Goal: Information Seeking & Learning: Learn about a topic

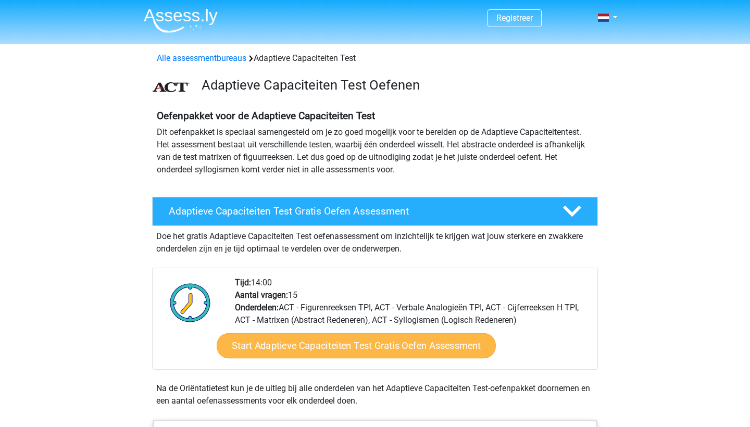
click at [349, 348] on link "Start Adaptieve Capaciteiten Test Gratis Oefen Assessment" at bounding box center [356, 345] width 279 height 25
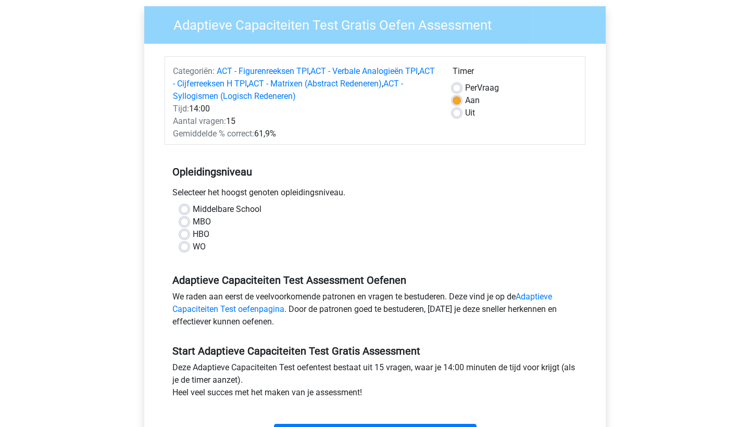
scroll to position [80, 0]
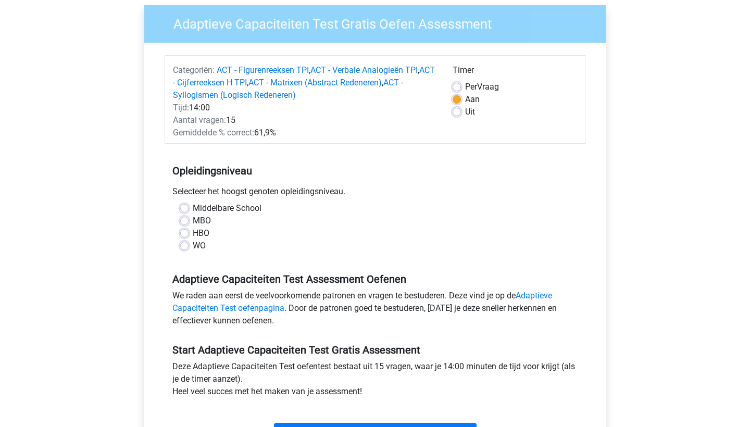
click at [193, 244] on label "WO" at bounding box center [199, 246] width 13 height 12
click at [184, 244] on input "WO" at bounding box center [184, 245] width 8 height 10
radio input "true"
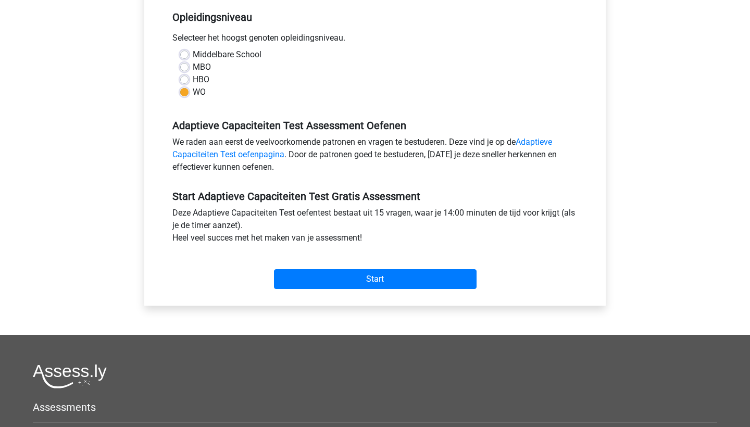
scroll to position [245, 0]
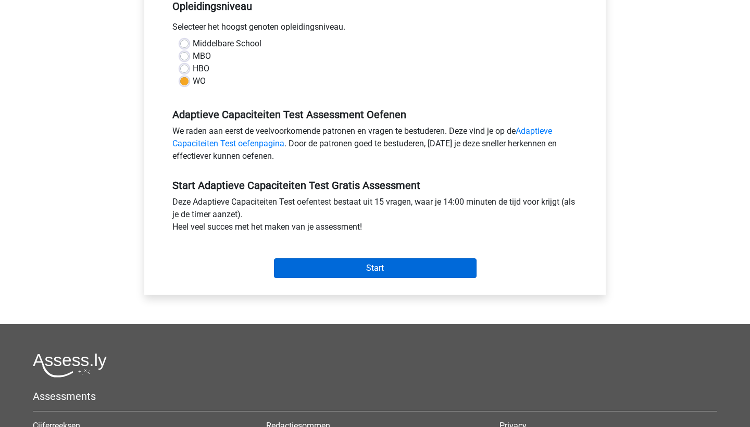
click at [364, 261] on input "Start" at bounding box center [375, 268] width 203 height 20
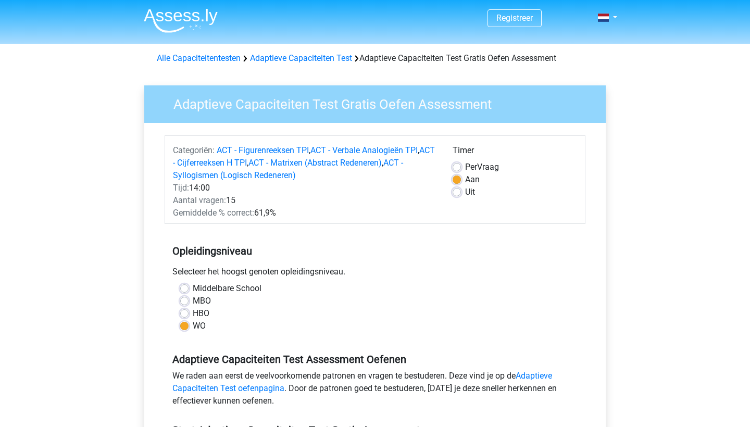
scroll to position [0, 0]
click at [236, 173] on link "ACT - Syllogismen (Logisch Redeneren)" at bounding box center [288, 169] width 230 height 22
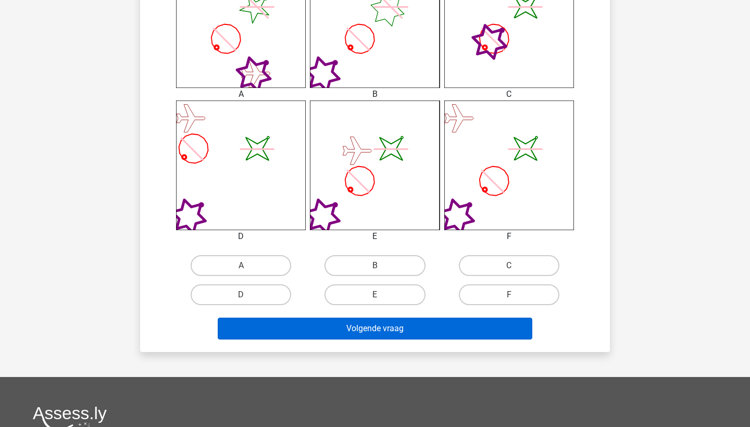
scroll to position [494, 0]
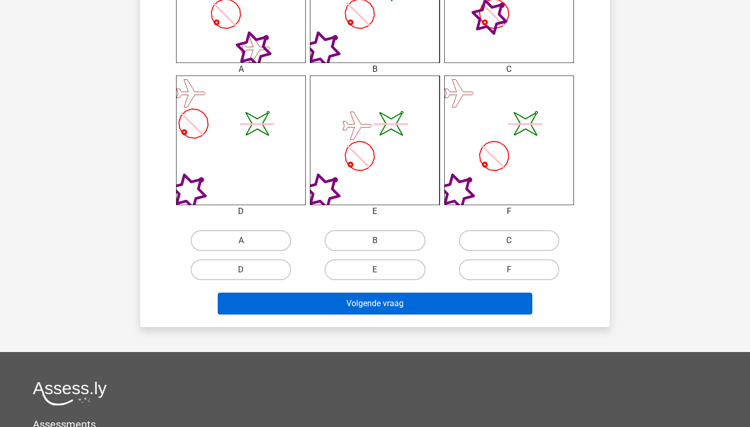
click at [386, 305] on button "Volgende vraag" at bounding box center [375, 304] width 315 height 22
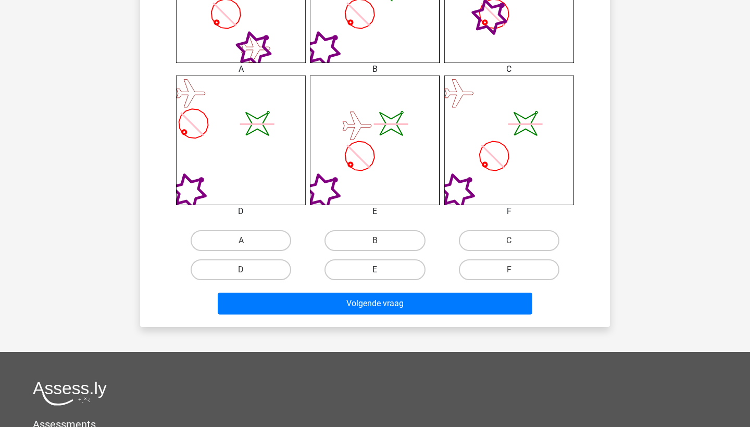
click at [370, 271] on label "E" at bounding box center [374, 269] width 100 height 21
click at [375, 271] on input "E" at bounding box center [378, 273] width 7 height 7
radio input "true"
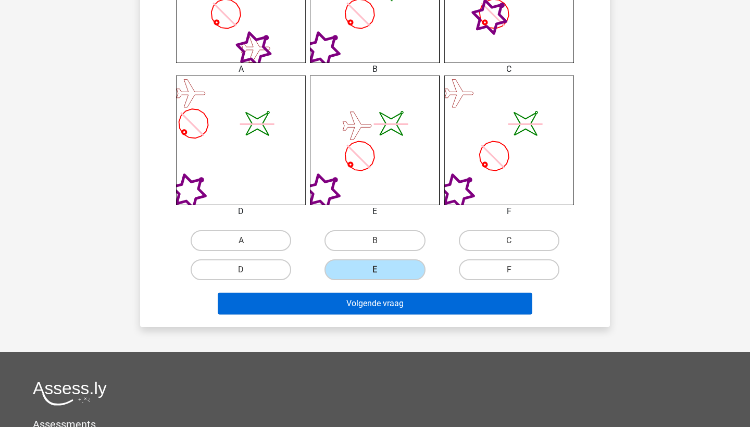
click at [380, 312] on button "Volgende vraag" at bounding box center [375, 304] width 315 height 22
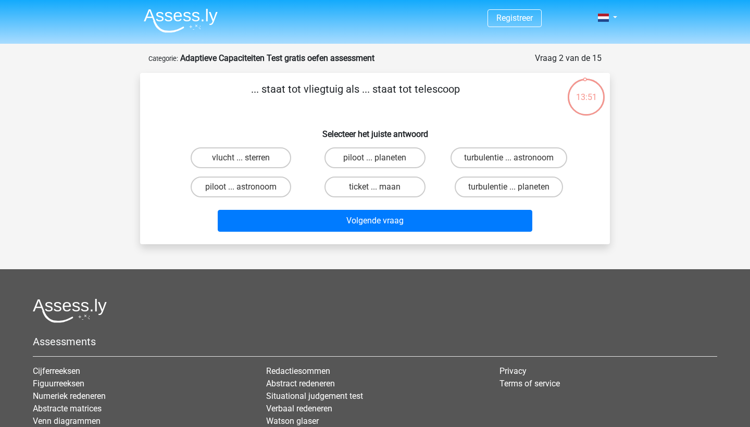
scroll to position [0, 0]
click at [262, 186] on label "piloot ... astronoom" at bounding box center [241, 187] width 100 height 21
click at [248, 187] on input "piloot ... astronoom" at bounding box center [244, 190] width 7 height 7
radio input "true"
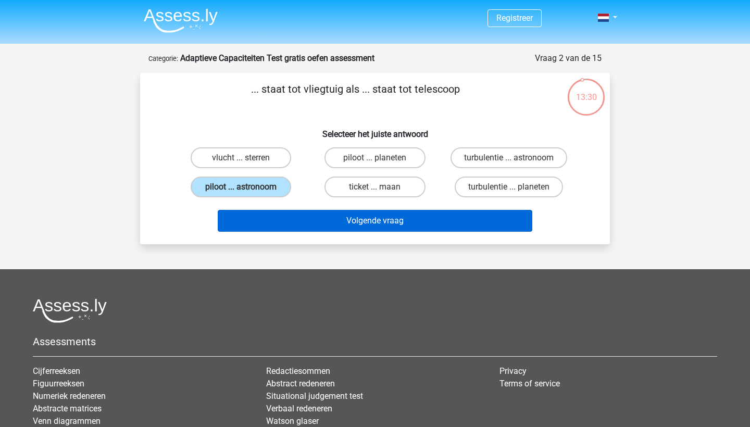
click at [341, 214] on button "Volgende vraag" at bounding box center [375, 221] width 315 height 22
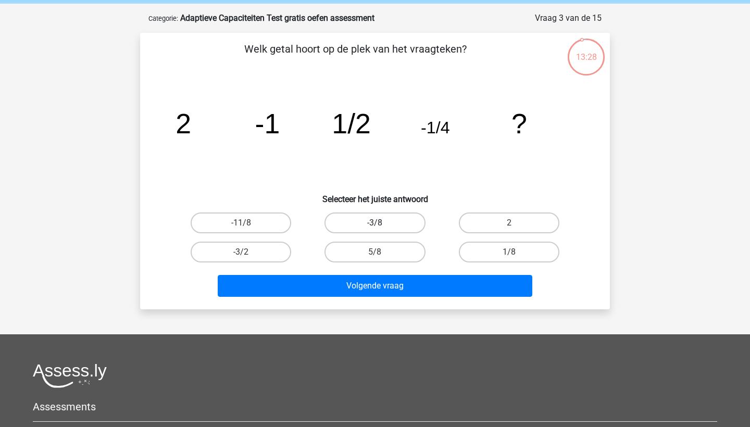
scroll to position [41, 0]
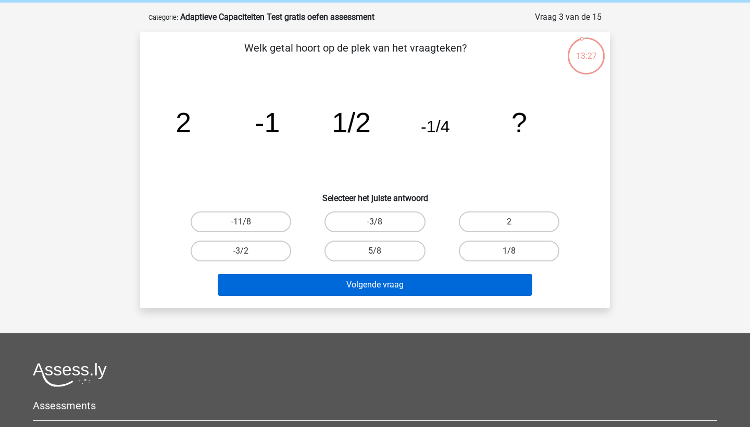
click at [363, 283] on button "Volgende vraag" at bounding box center [375, 285] width 315 height 22
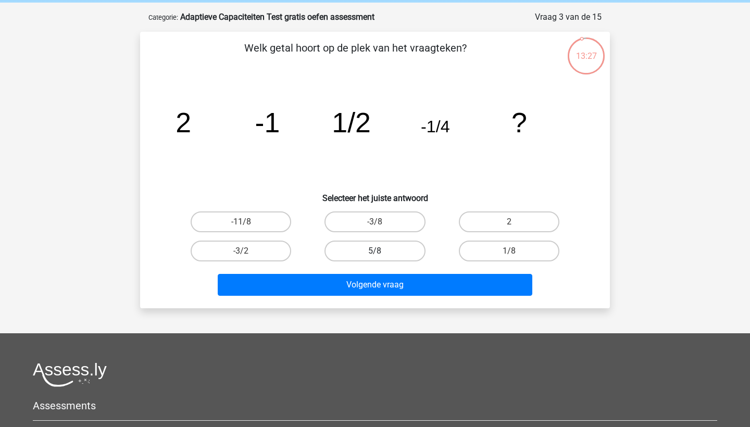
click at [370, 246] on label "5/8" at bounding box center [374, 251] width 100 height 21
click at [375, 251] on input "5/8" at bounding box center [378, 254] width 7 height 7
radio input "true"
click at [370, 272] on div "Volgende vraag" at bounding box center [375, 283] width 436 height 34
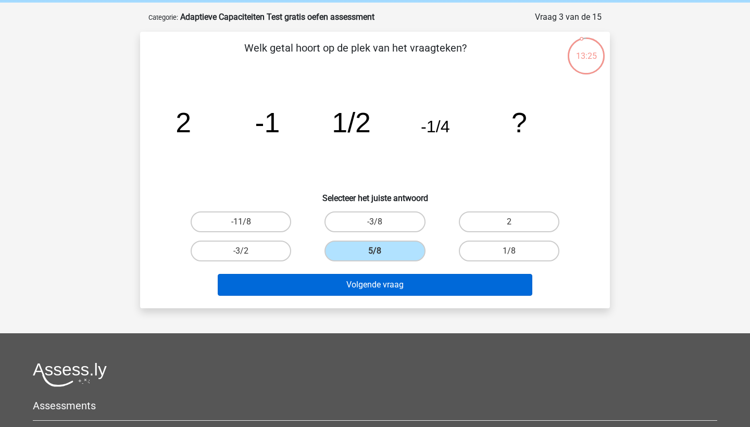
click at [371, 282] on button "Volgende vraag" at bounding box center [375, 285] width 315 height 22
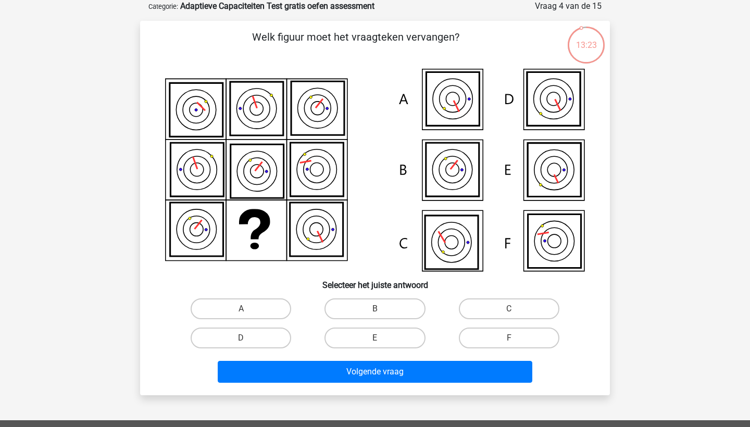
scroll to position [0, 0]
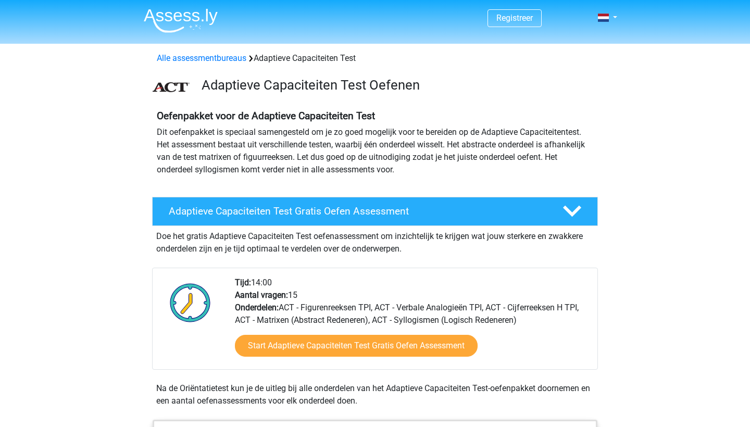
scroll to position [864, 0]
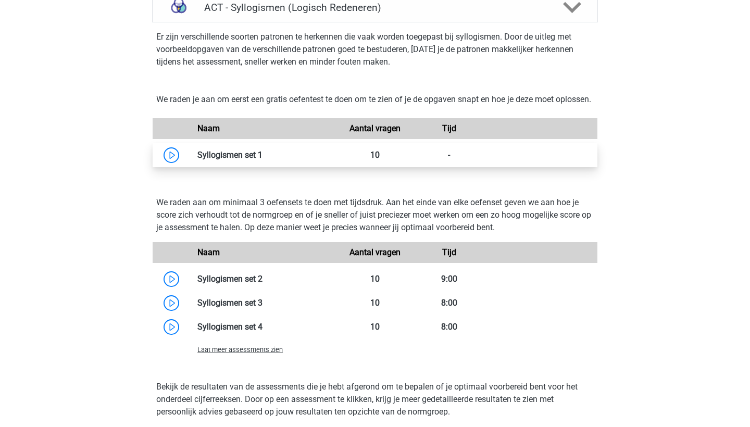
click at [262, 160] on link at bounding box center [262, 155] width 0 height 10
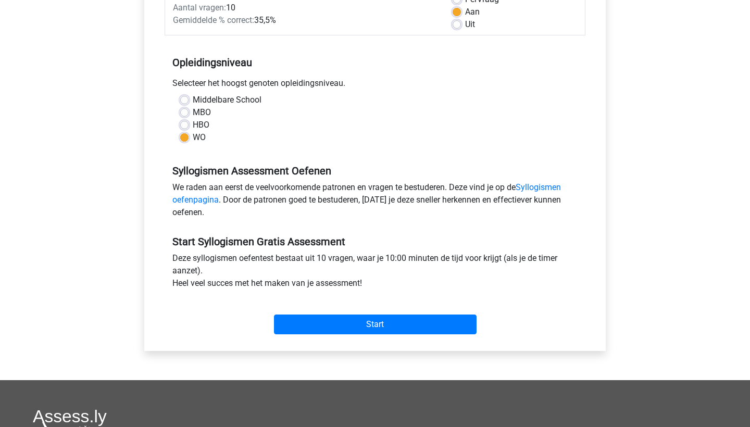
scroll to position [279, 0]
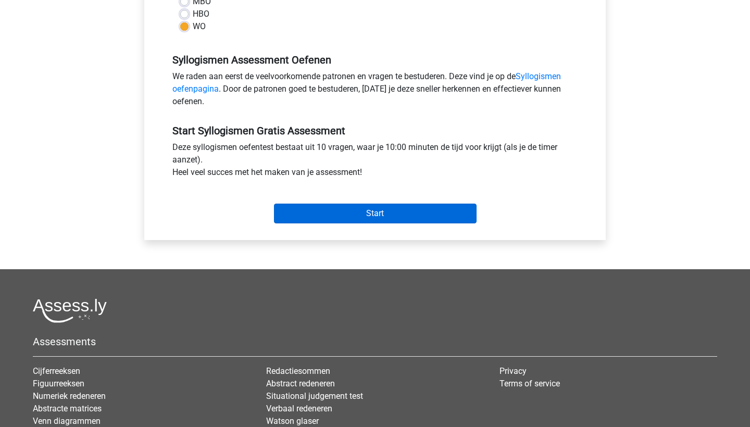
click at [368, 210] on input "Start" at bounding box center [375, 214] width 203 height 20
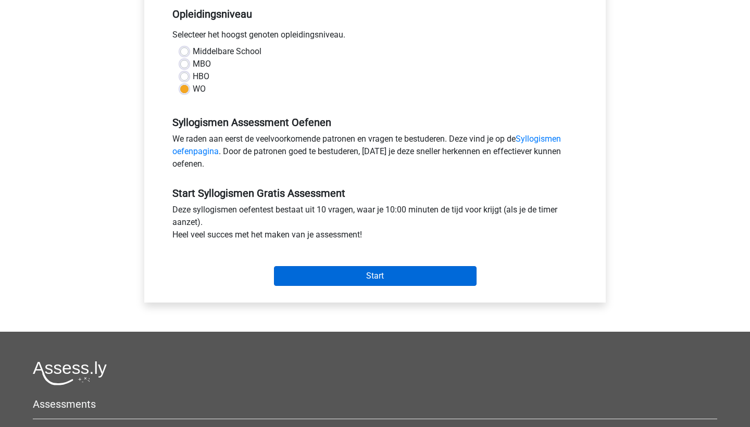
scroll to position [238, 0]
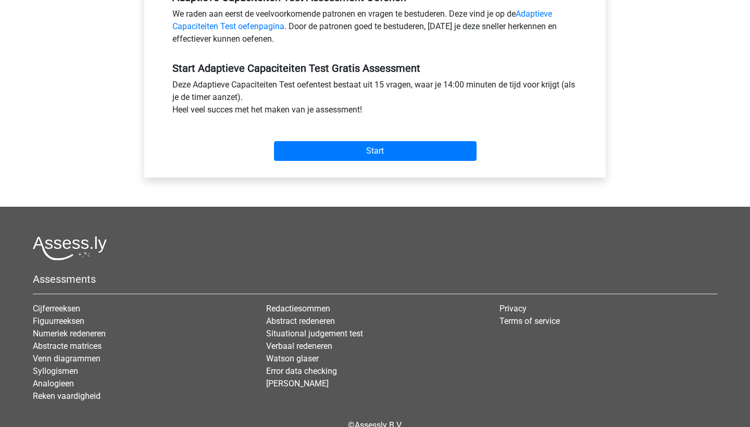
scroll to position [417, 0]
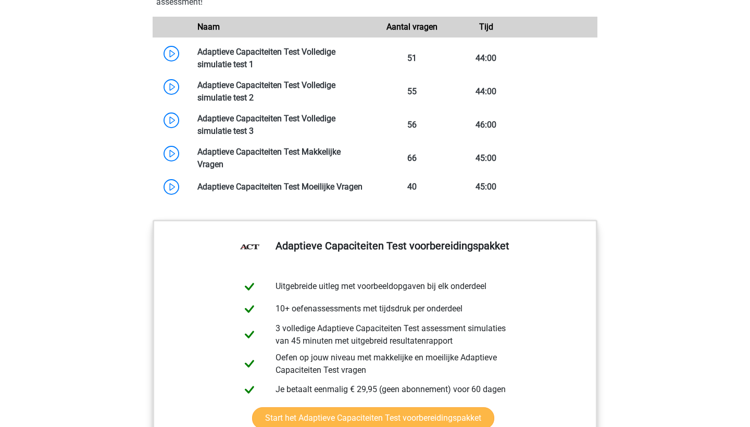
scroll to position [960, 0]
